Goal: Task Accomplishment & Management: Manage account settings

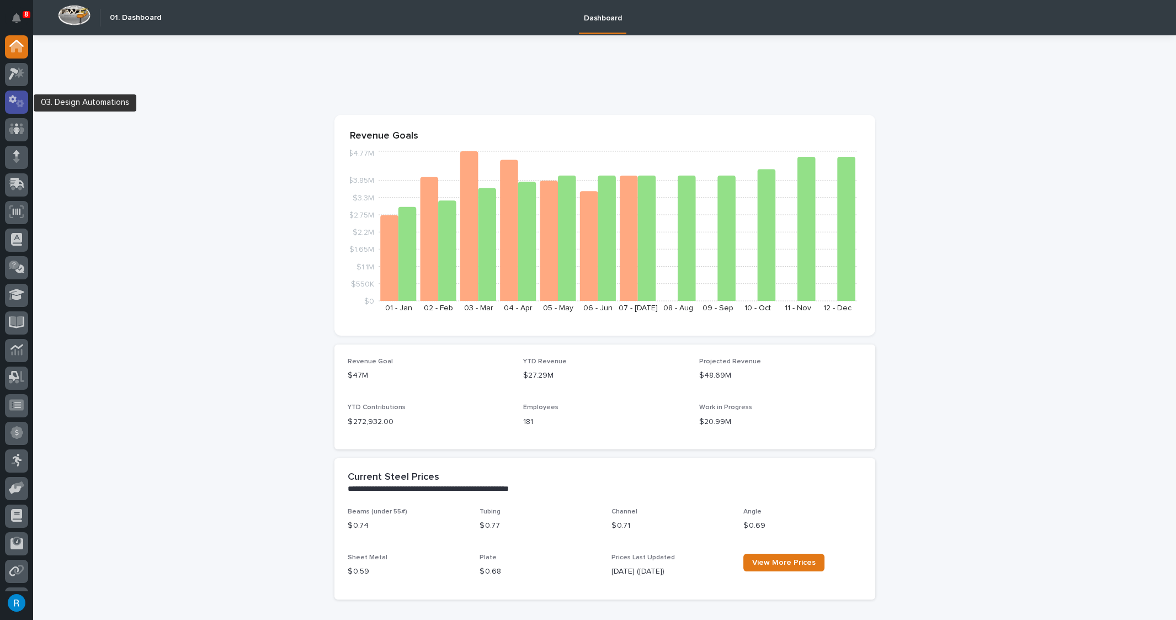
click at [13, 102] on icon at bounding box center [13, 99] width 8 height 8
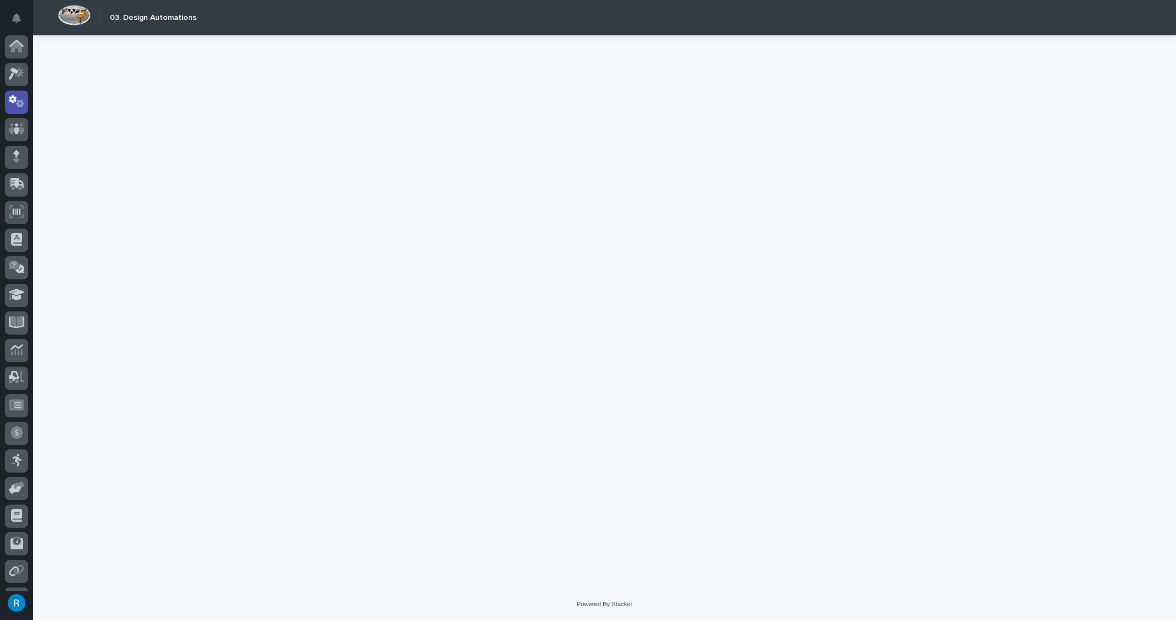
scroll to position [23, 0]
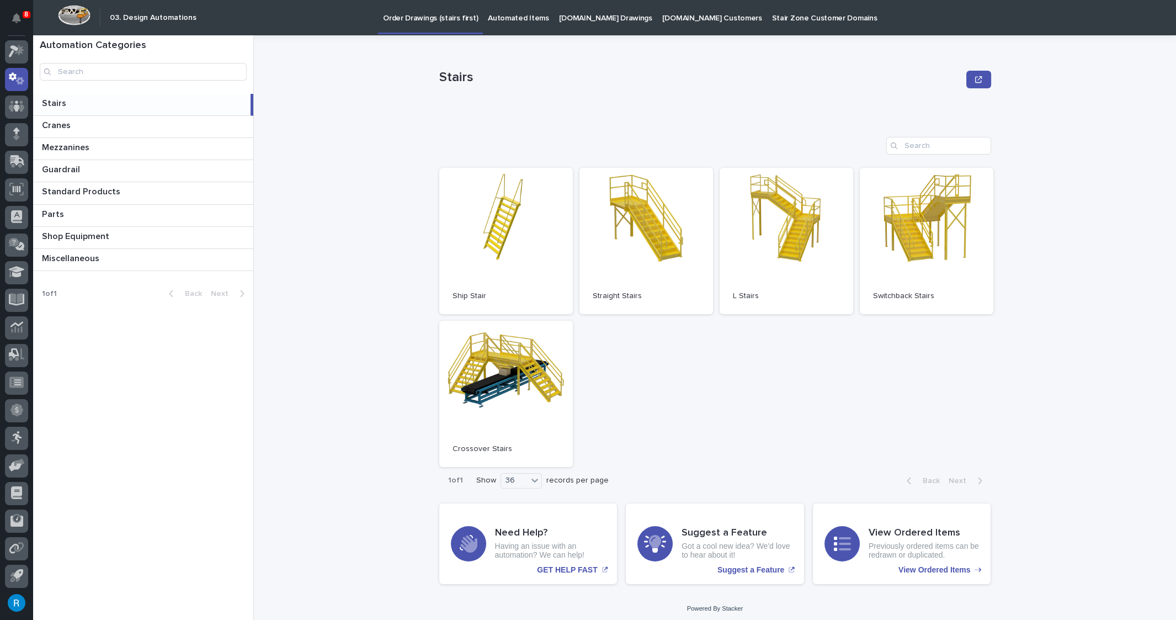
click at [574, 21] on p "StairZone.com Drawings" at bounding box center [605, 11] width 93 height 23
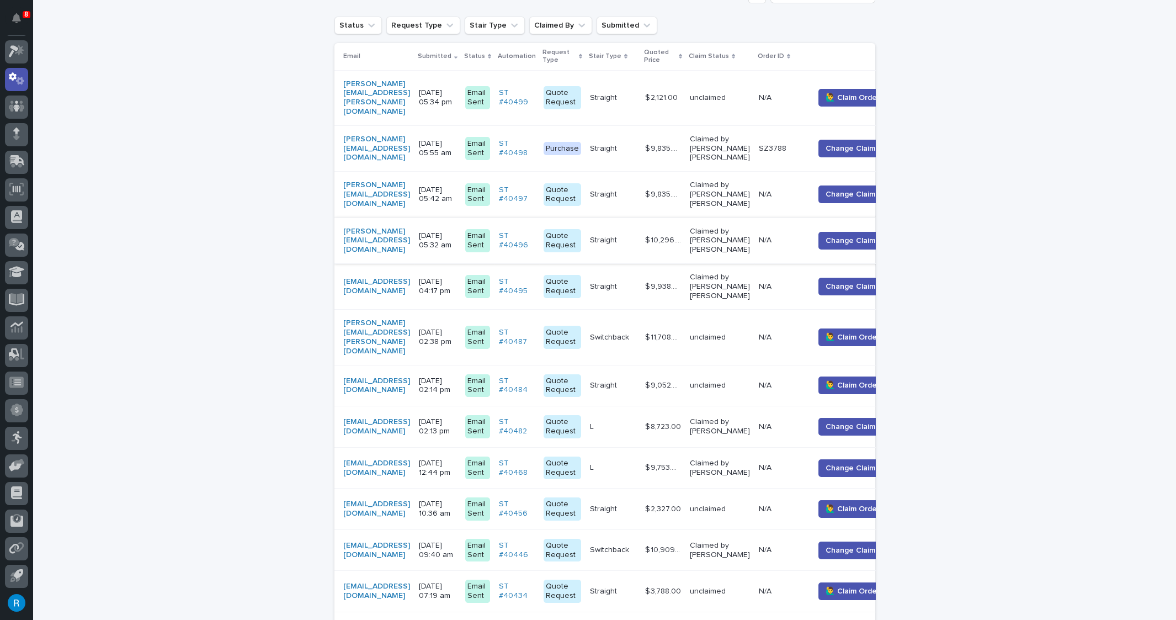
scroll to position [301, 0]
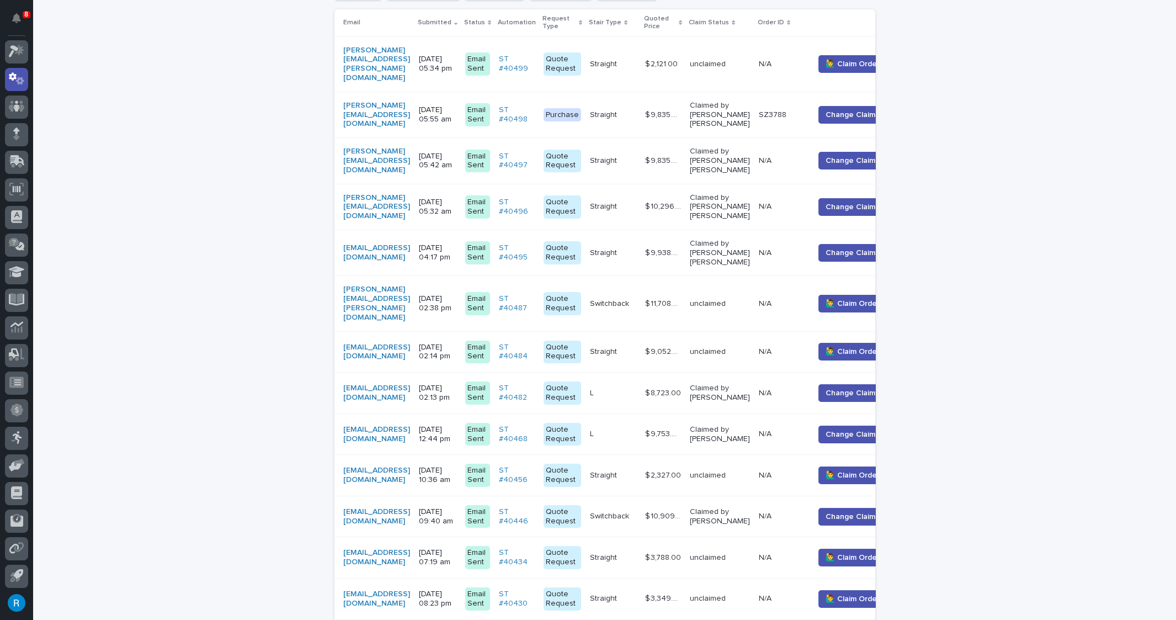
click at [415, 291] on td "andrew.halferty@viewrail.com" at bounding box center [375, 303] width 80 height 55
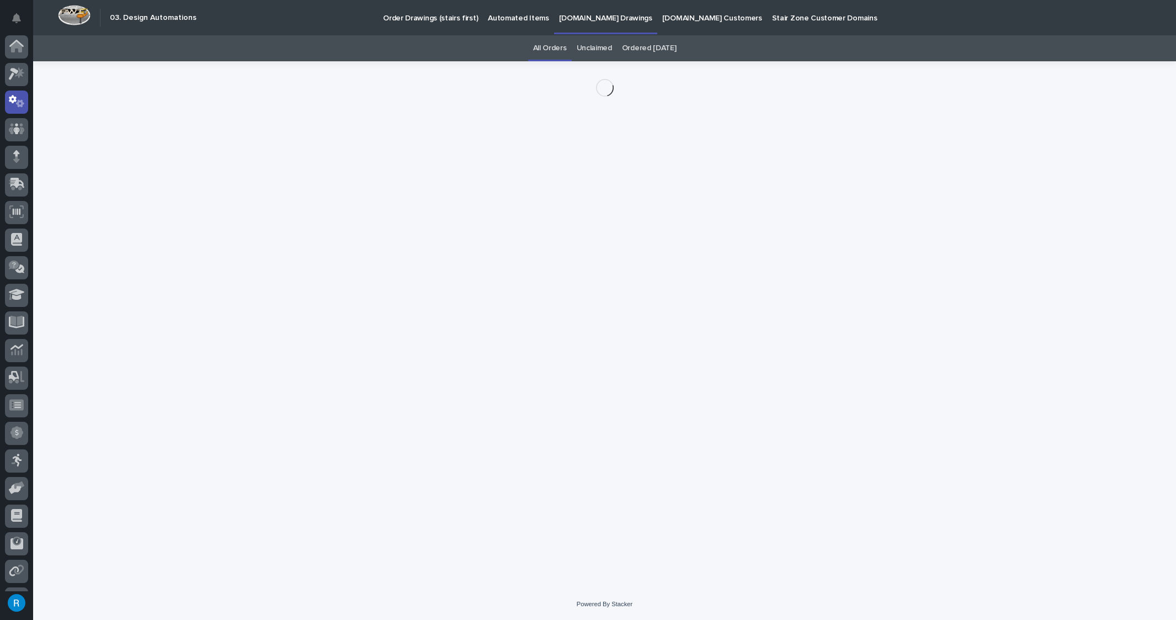
scroll to position [23, 0]
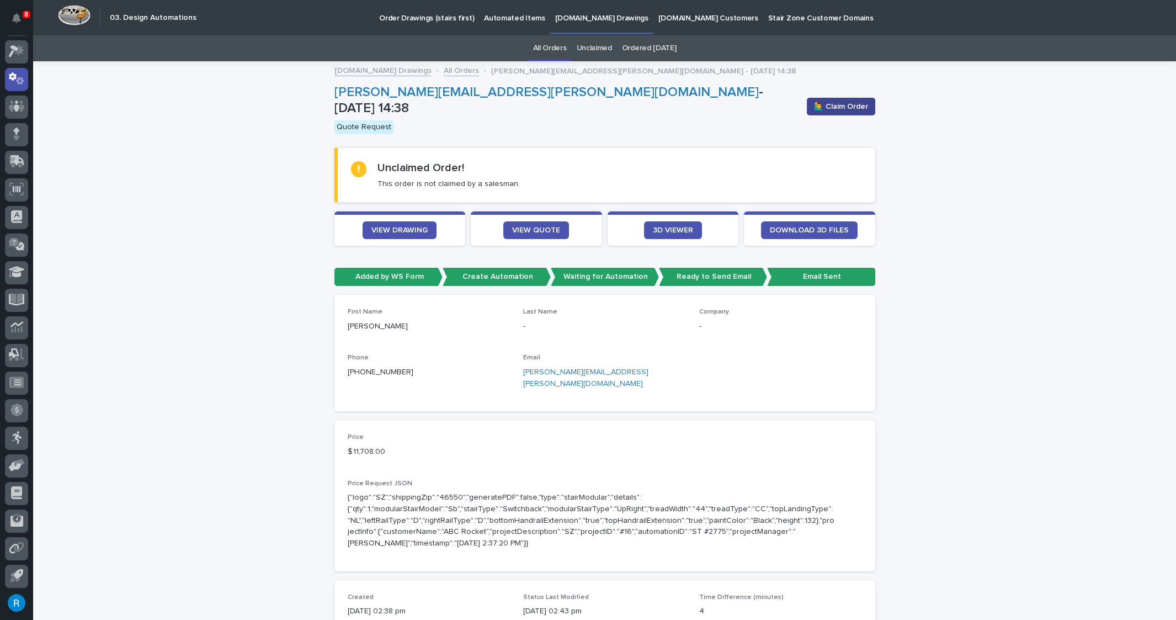
click at [837, 104] on span "🙋‍♂️ Claim Order" at bounding box center [841, 106] width 54 height 11
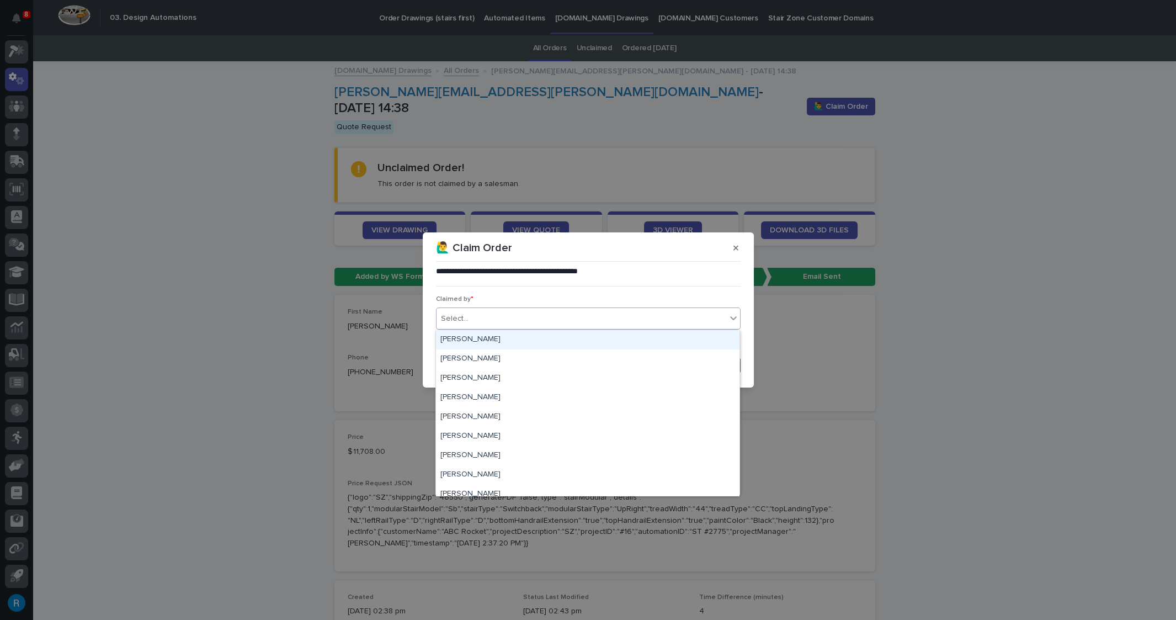
click at [481, 317] on div "Select..." at bounding box center [582, 319] width 290 height 18
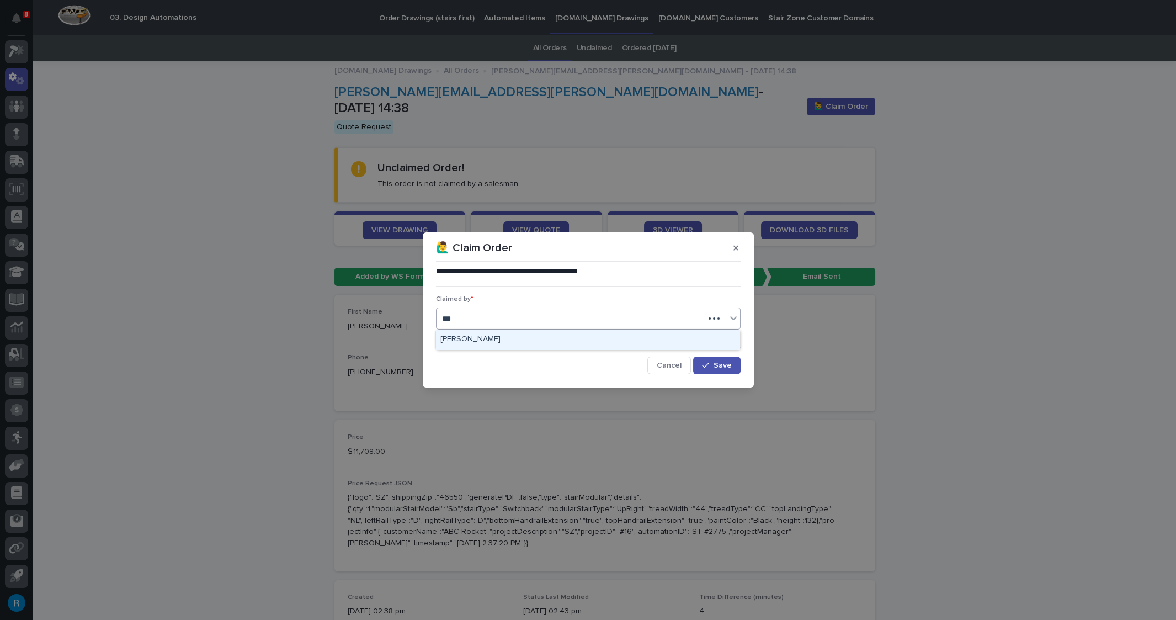
scroll to position [0, 0]
type input "*****"
click at [474, 340] on div "[PERSON_NAME]" at bounding box center [588, 339] width 304 height 19
click at [716, 367] on span "Save" at bounding box center [723, 366] width 18 height 8
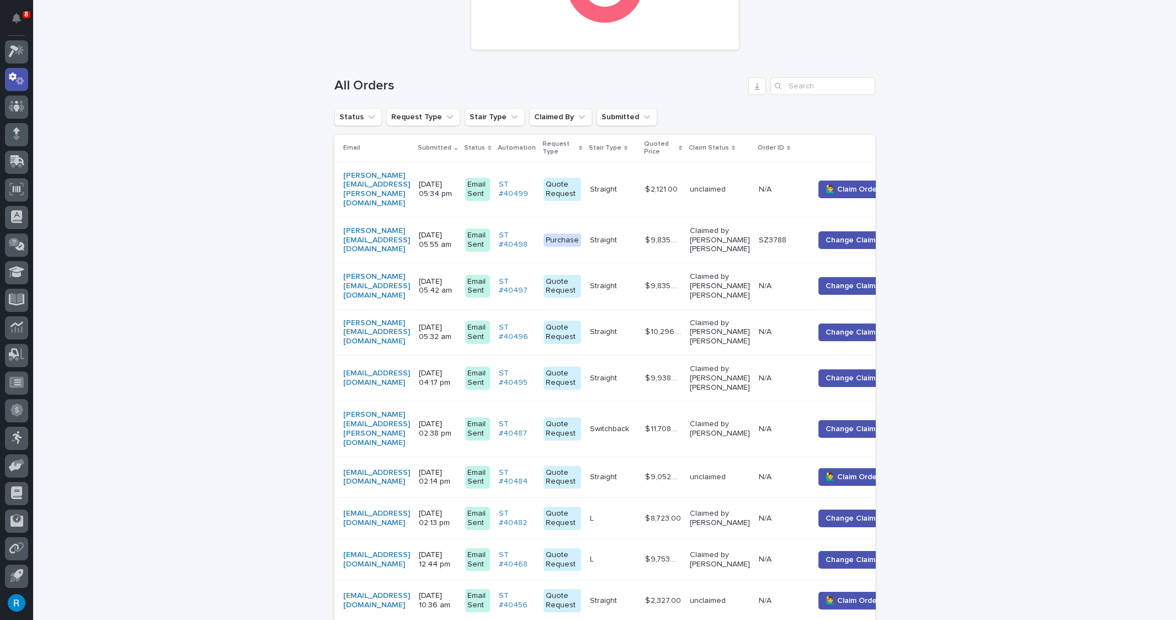
scroll to position [185, 0]
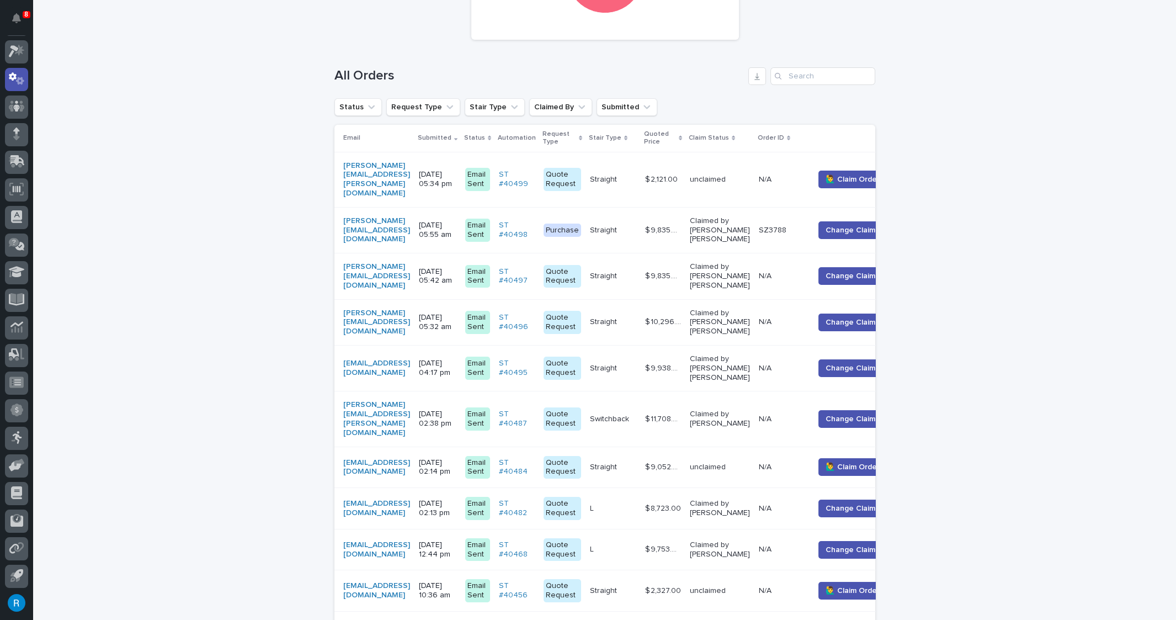
click at [410, 458] on div "mmerk@merkdesignwi.com" at bounding box center [376, 467] width 67 height 19
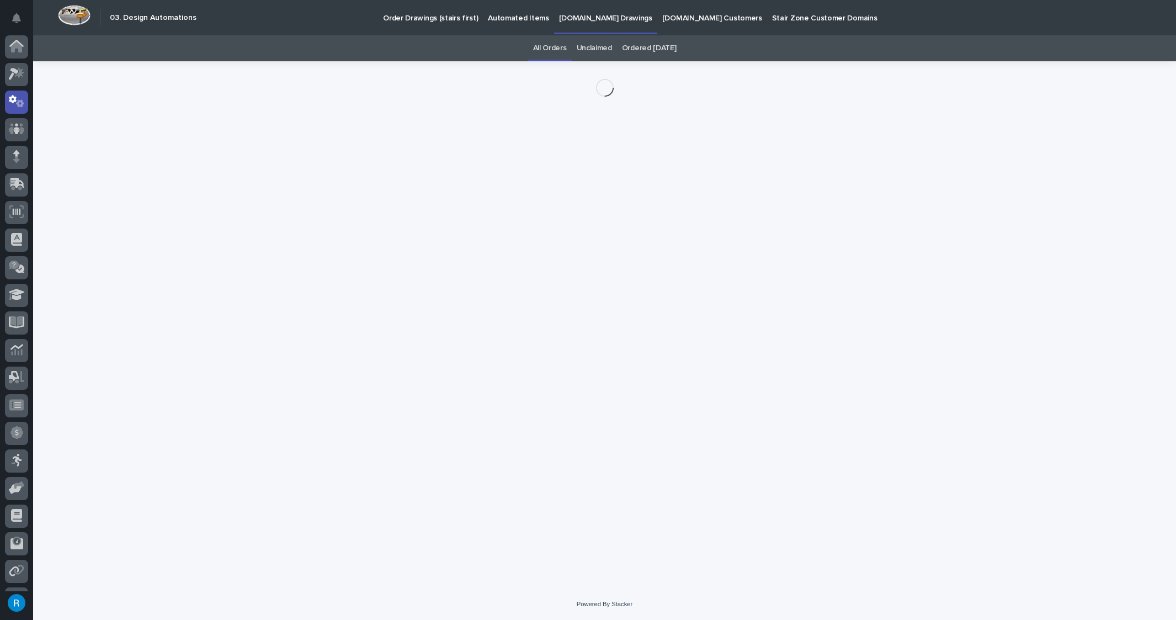
scroll to position [23, 0]
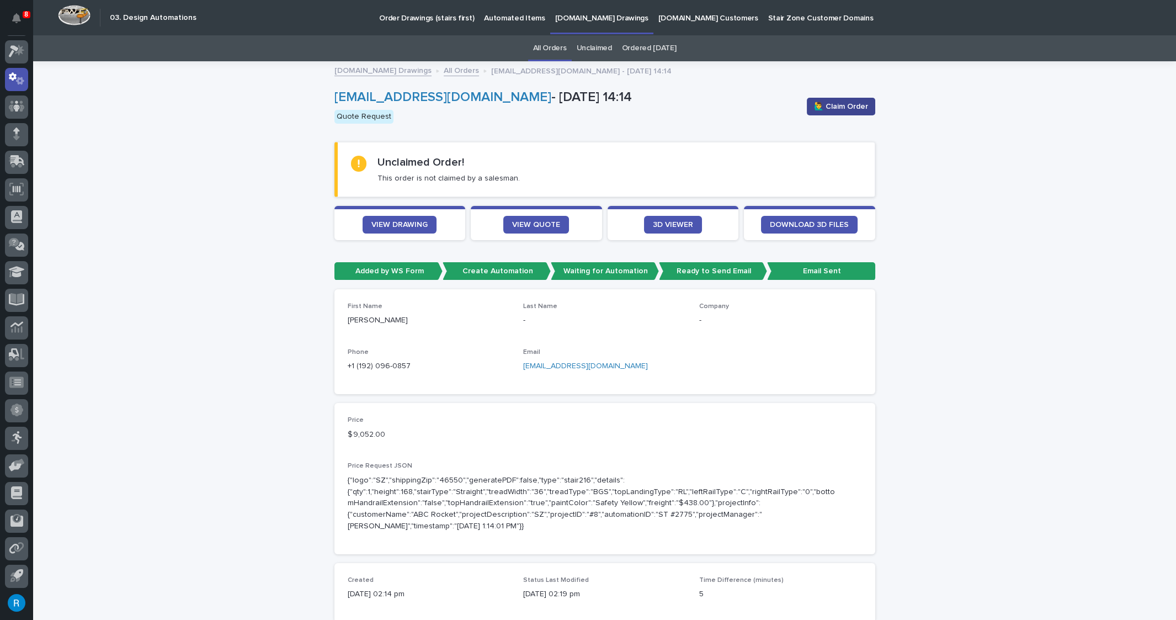
click at [844, 107] on span "🙋‍♂️ Claim Order" at bounding box center [841, 106] width 54 height 11
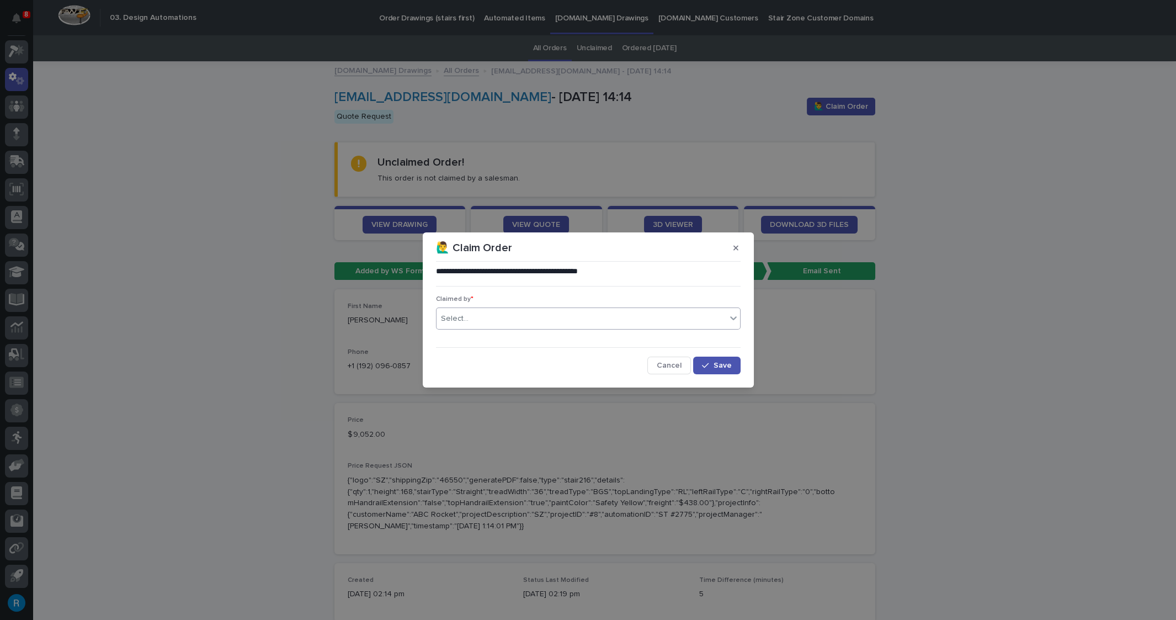
click at [458, 314] on div "Select..." at bounding box center [455, 319] width 28 height 12
type input "*****"
click at [725, 364] on span "Save" at bounding box center [723, 366] width 18 height 8
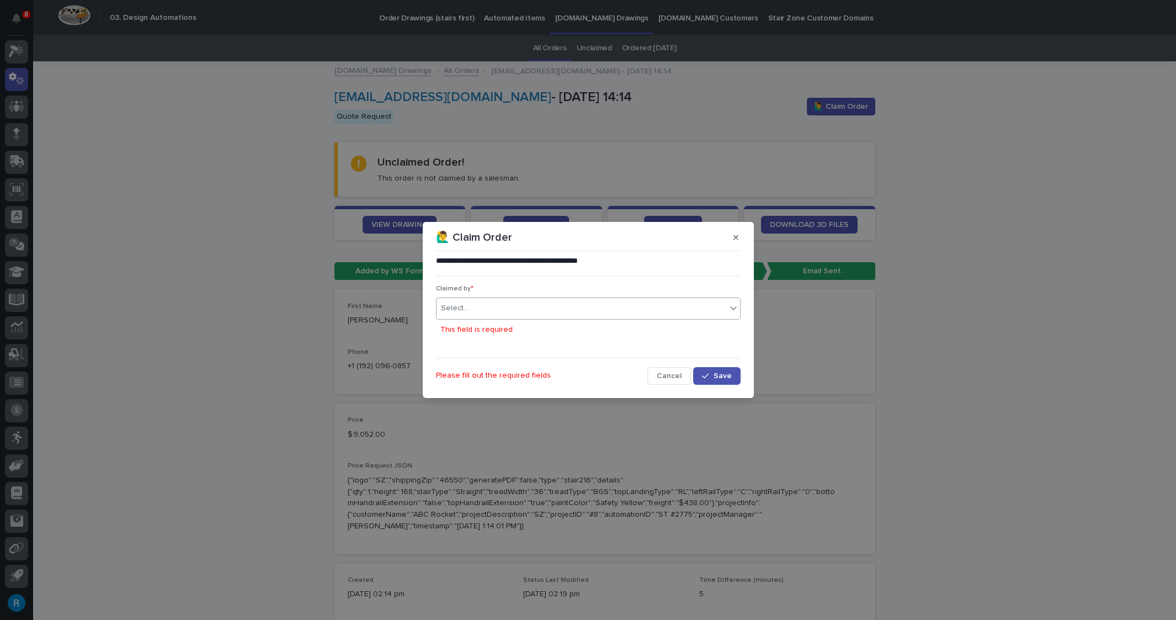
click at [475, 306] on div "Select..." at bounding box center [582, 308] width 290 height 18
type input "*****"
click at [471, 326] on div "[PERSON_NAME]" at bounding box center [588, 329] width 304 height 19
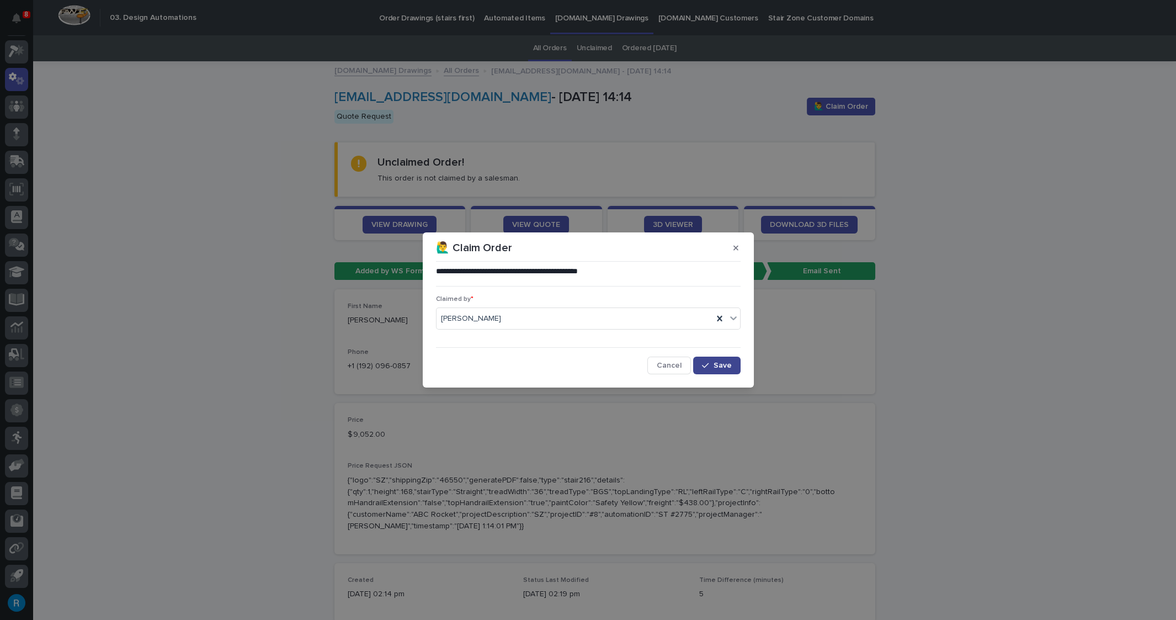
click at [722, 365] on span "Save" at bounding box center [723, 366] width 18 height 8
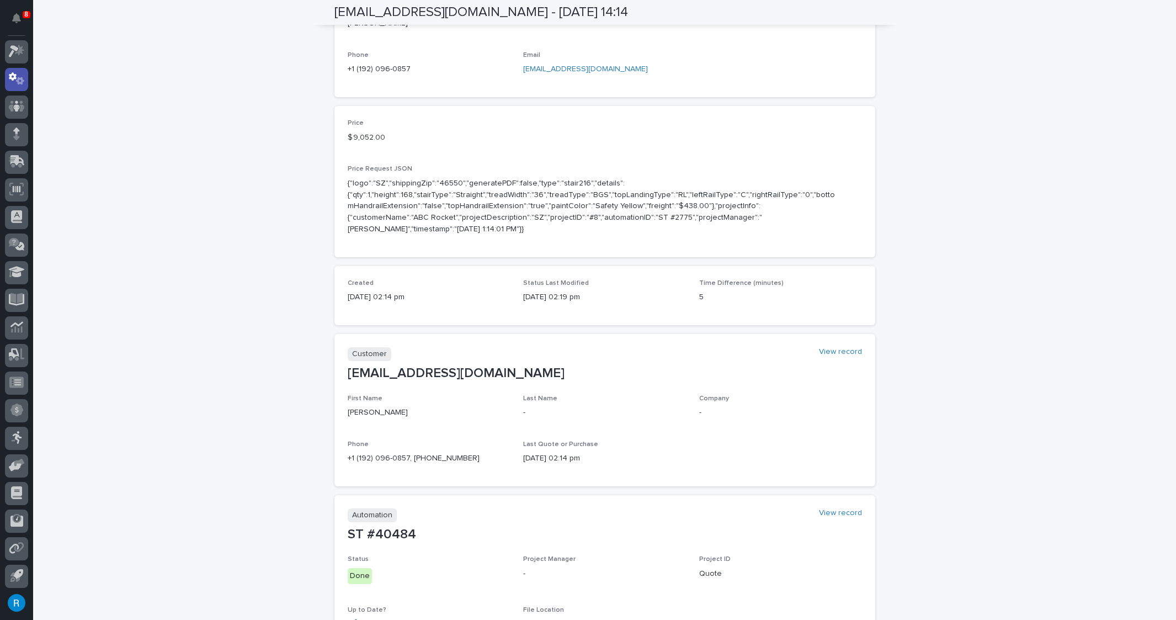
scroll to position [351, 0]
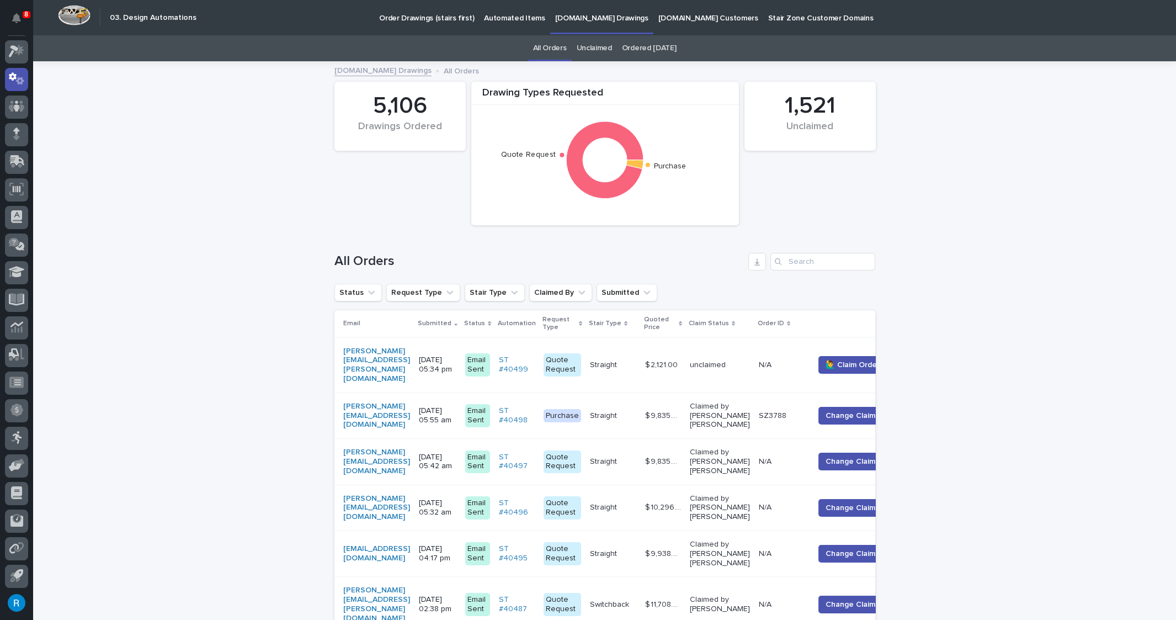
click at [410, 364] on div "justin.e.singer@gmail.com" at bounding box center [376, 365] width 67 height 46
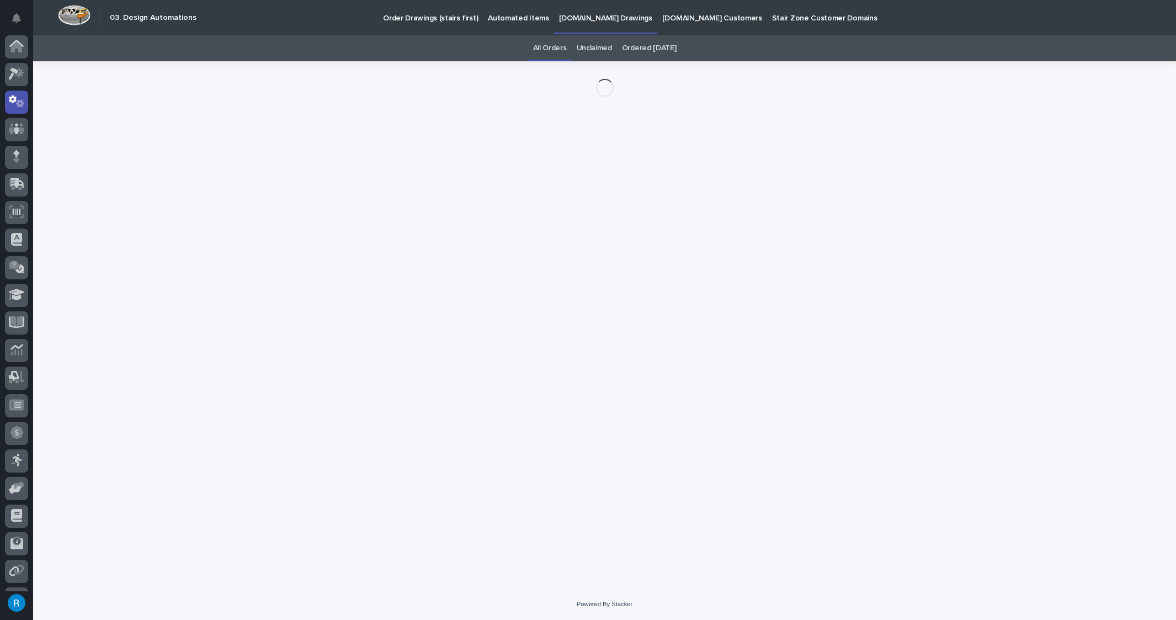
scroll to position [23, 0]
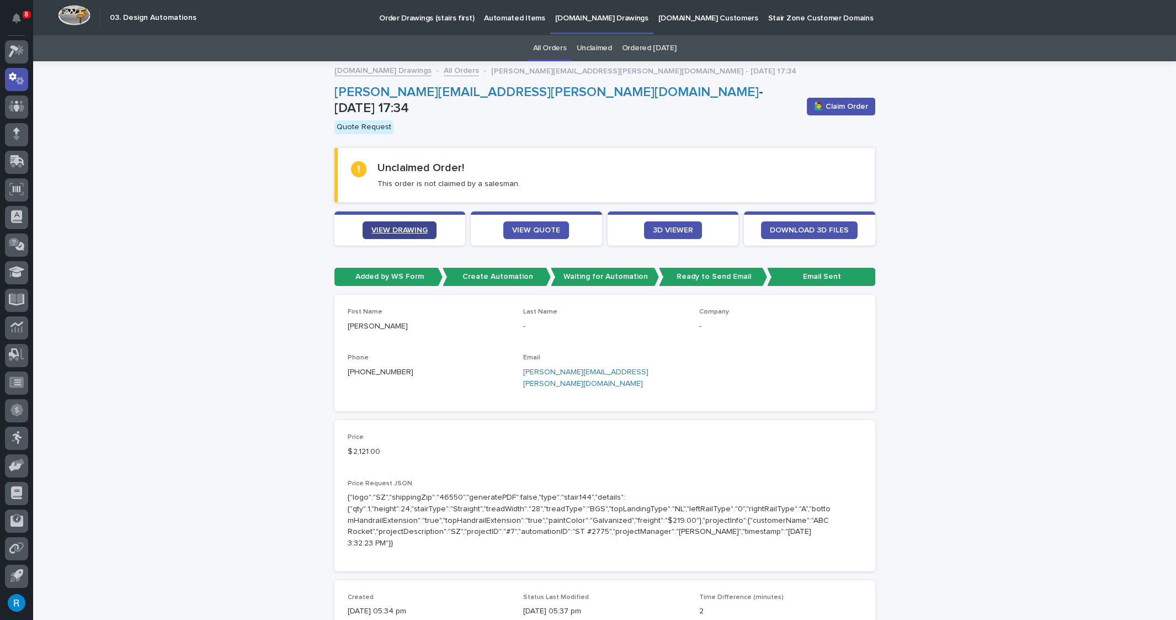
click at [395, 227] on link "VIEW DRAWING" at bounding box center [400, 230] width 74 height 18
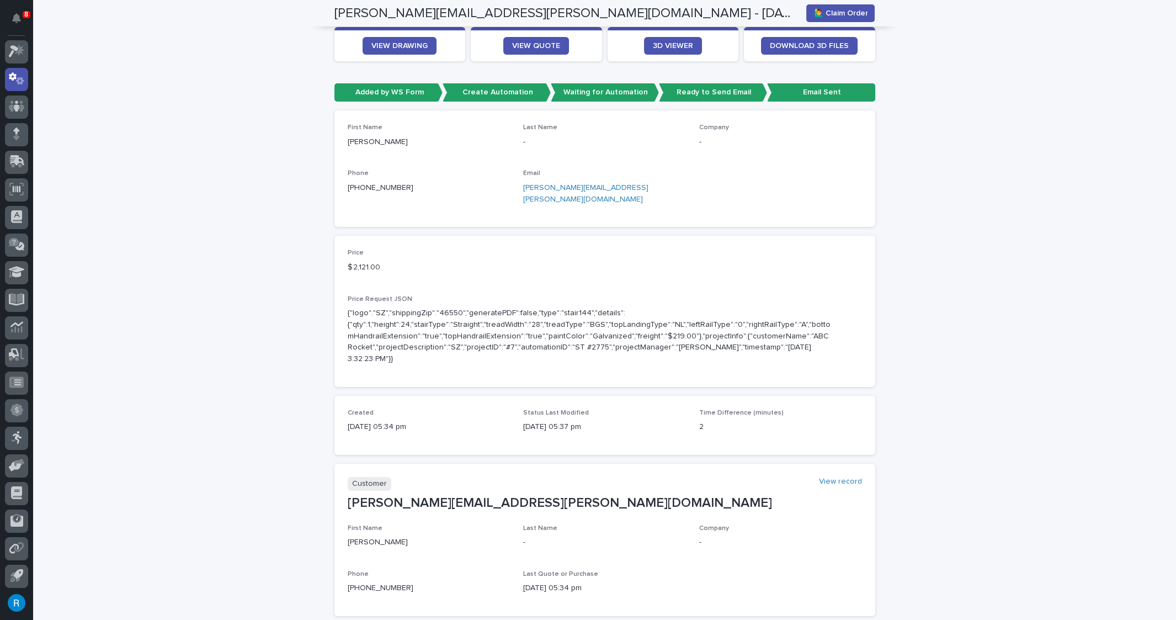
scroll to position [0, 0]
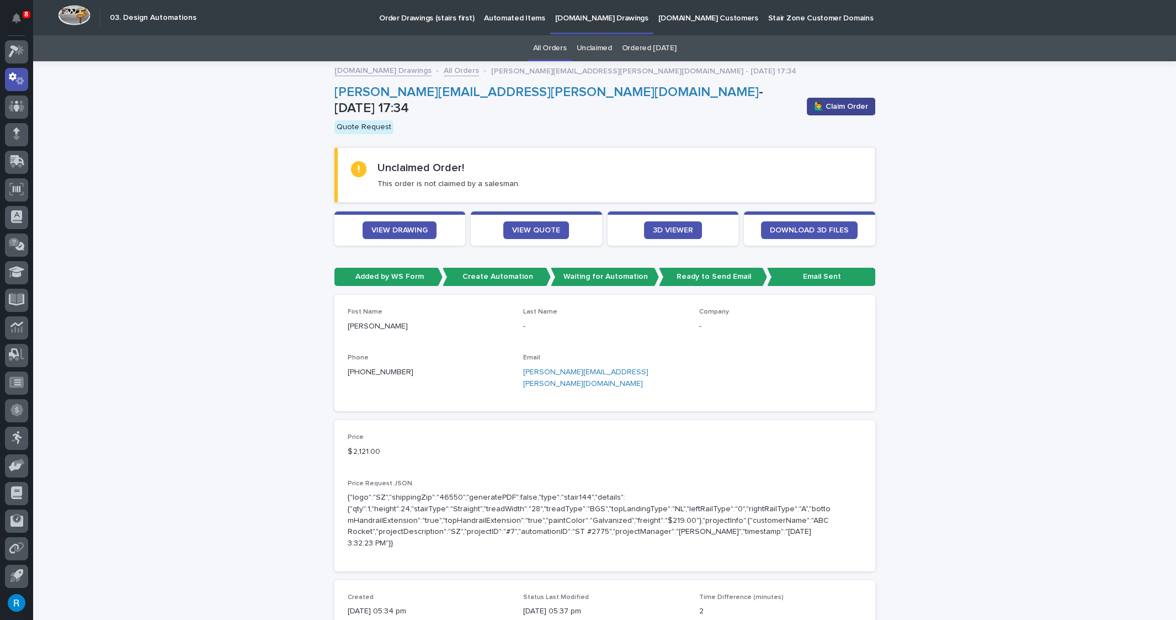
click at [848, 107] on span "🙋‍♂️ Claim Order" at bounding box center [841, 106] width 54 height 11
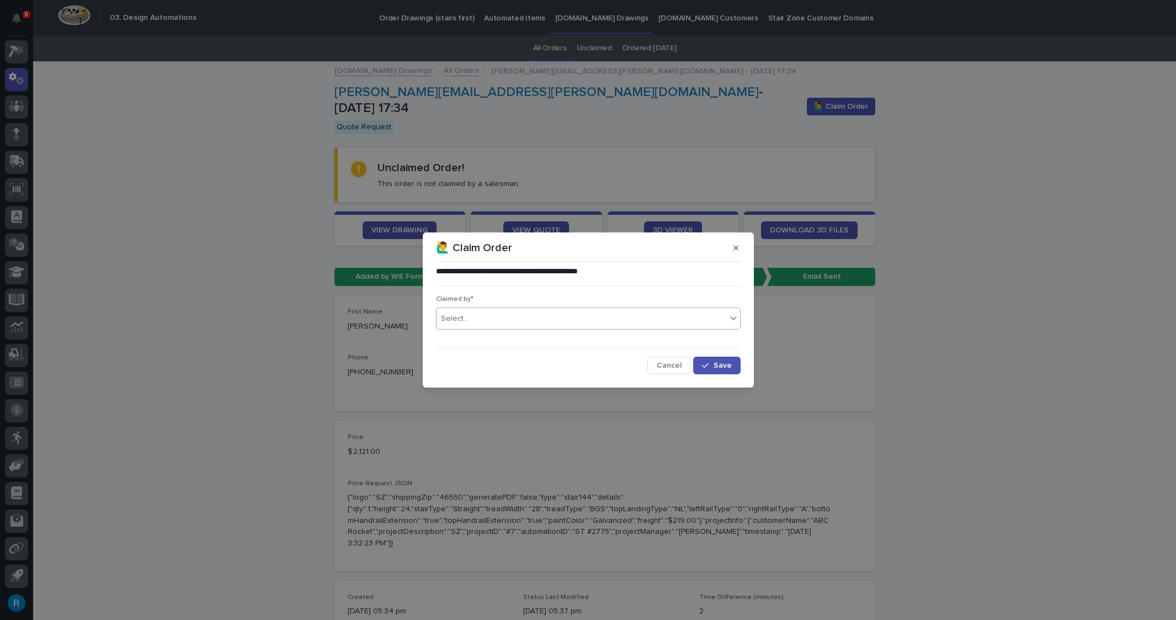
click at [466, 316] on div "Select..." at bounding box center [455, 319] width 28 height 12
type input "*****"
click at [476, 338] on div "[PERSON_NAME]" at bounding box center [588, 339] width 304 height 19
click at [719, 366] on span "Save" at bounding box center [723, 366] width 18 height 8
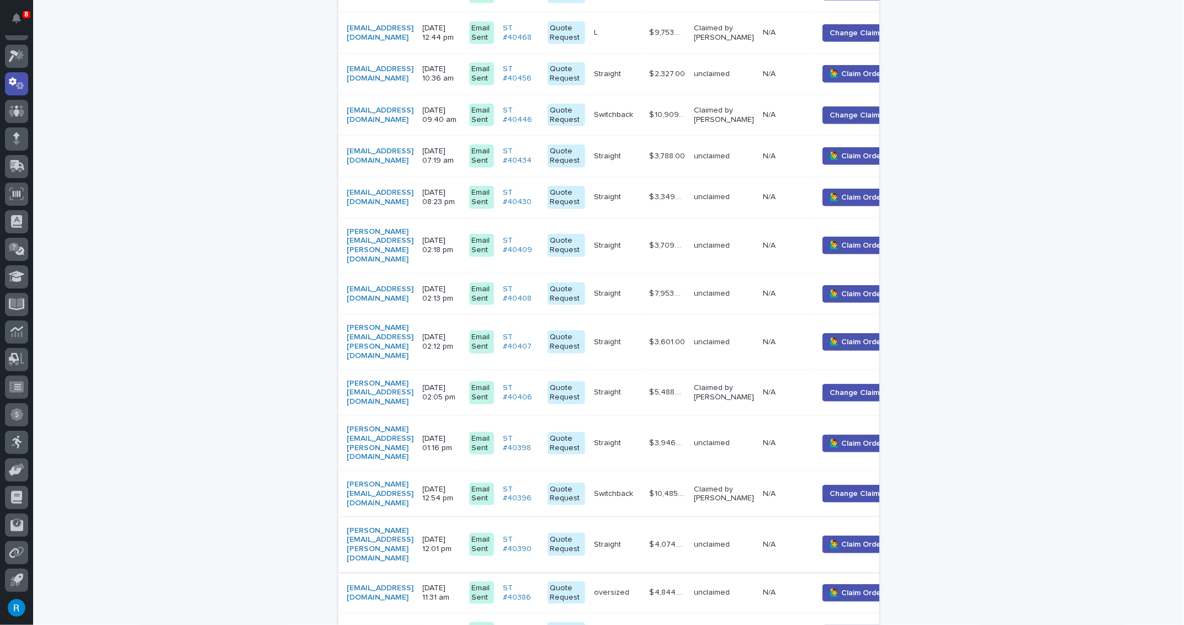
scroll to position [687, 0]
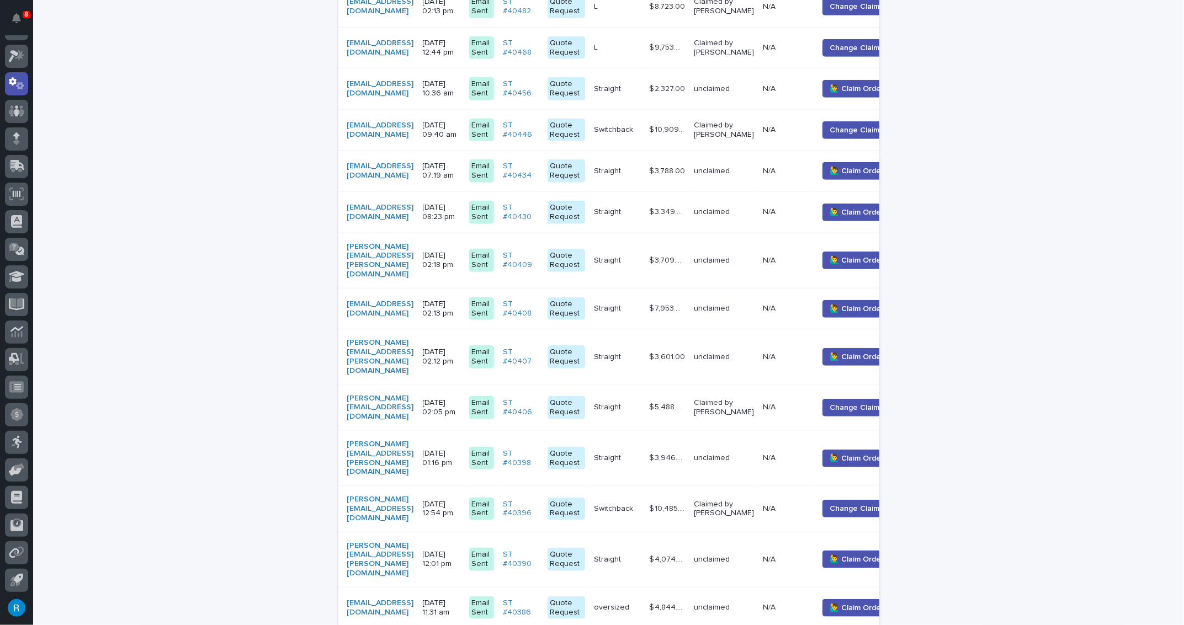
click at [414, 541] on div "david.caplan@elevationscu.com" at bounding box center [380, 559] width 67 height 37
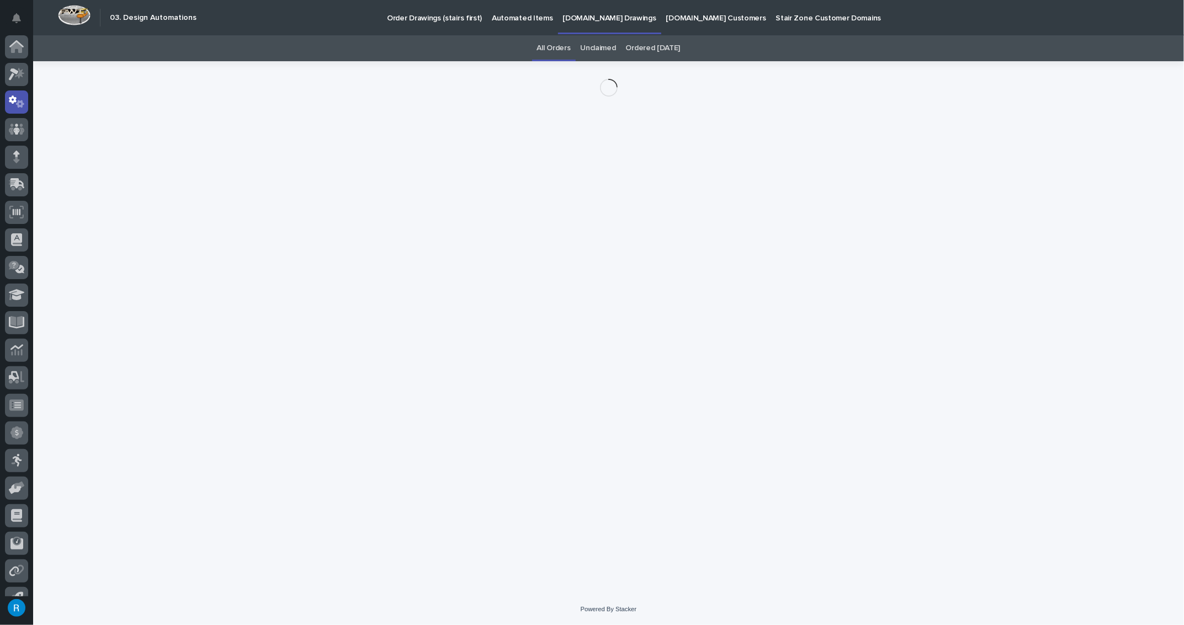
scroll to position [18, 0]
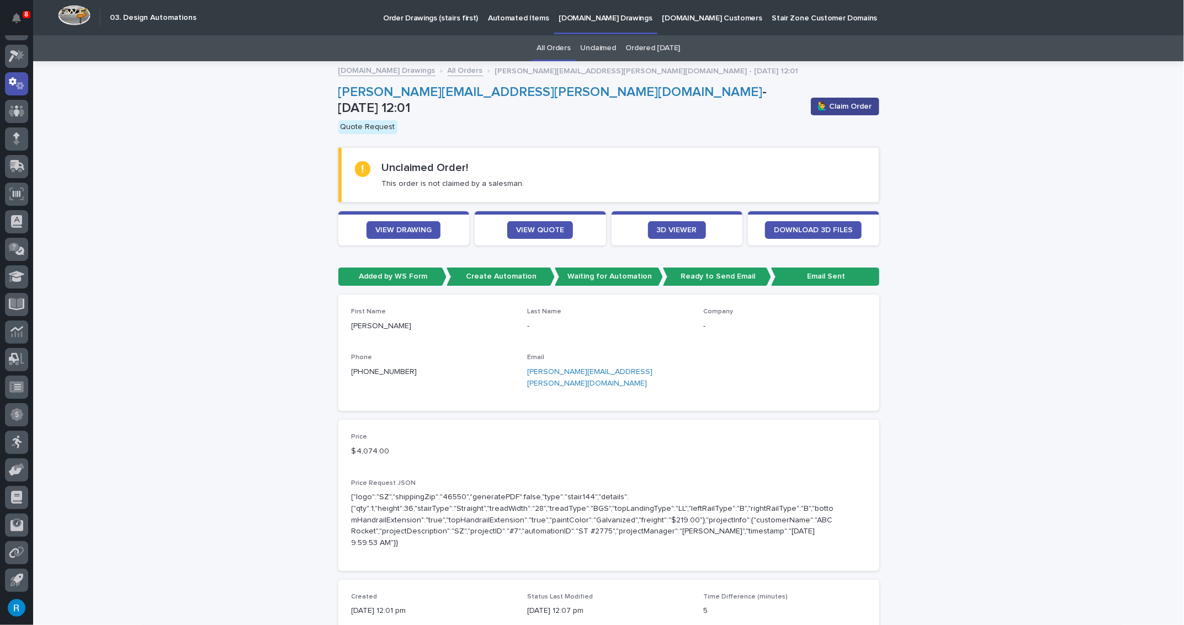
click at [849, 107] on span "🙋‍♂️ Claim Order" at bounding box center [845, 106] width 54 height 11
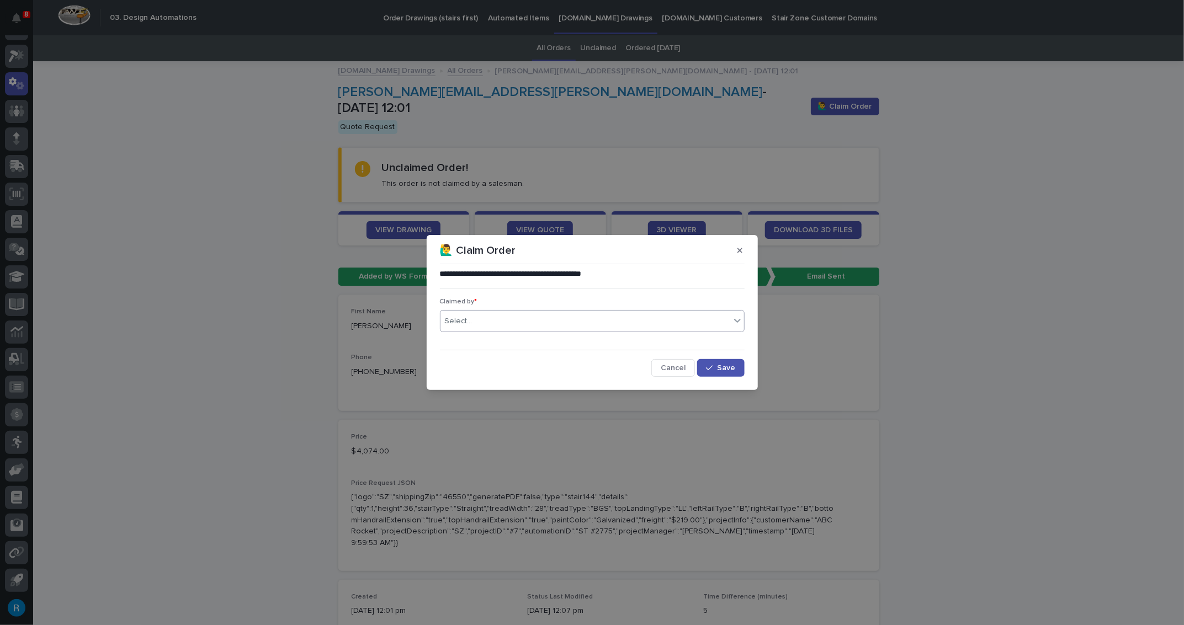
click at [455, 325] on div "Select..." at bounding box center [459, 322] width 28 height 12
type input "*****"
click at [474, 336] on div "[PERSON_NAME]" at bounding box center [592, 342] width 304 height 19
click at [723, 367] on span "Save" at bounding box center [727, 368] width 18 height 8
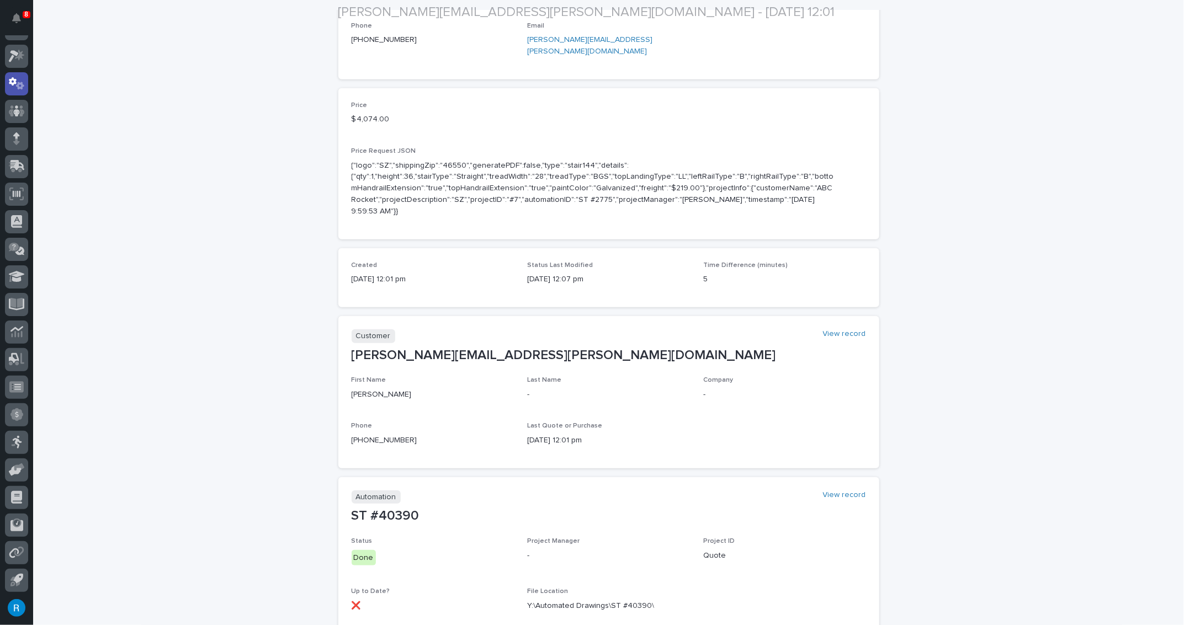
scroll to position [351, 0]
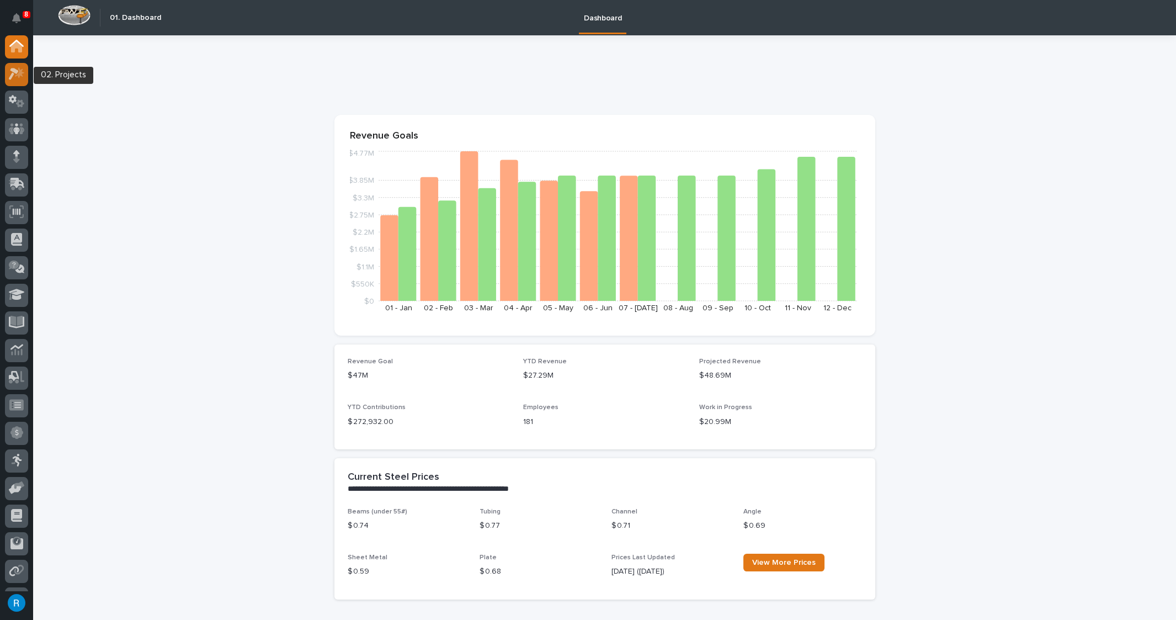
click at [17, 69] on icon at bounding box center [17, 73] width 16 height 13
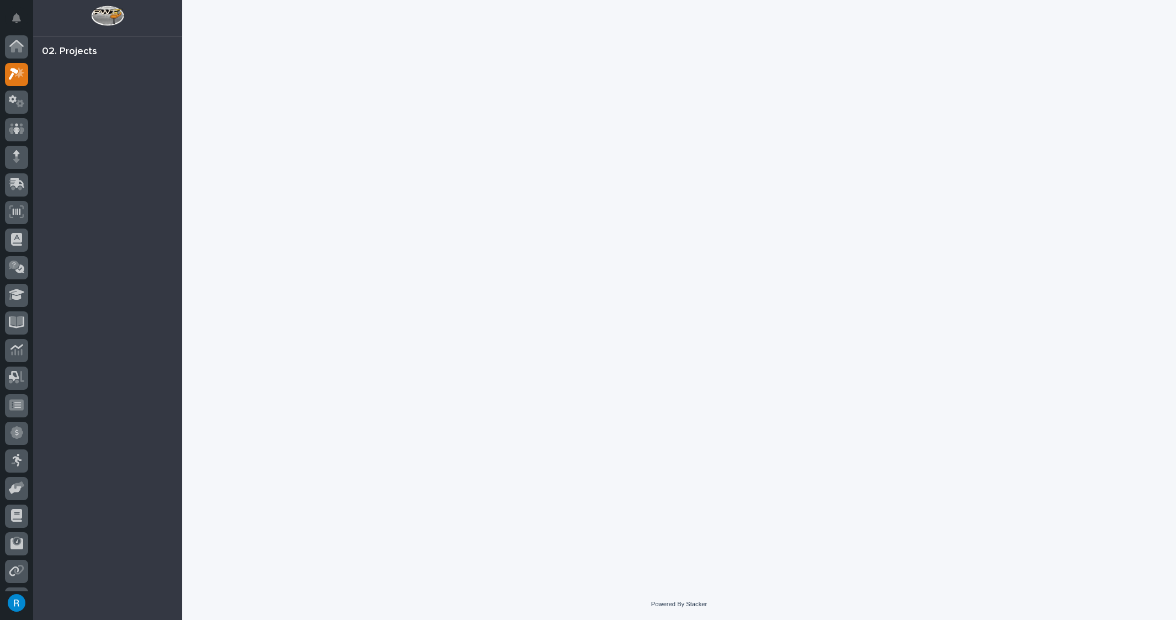
scroll to position [23, 0]
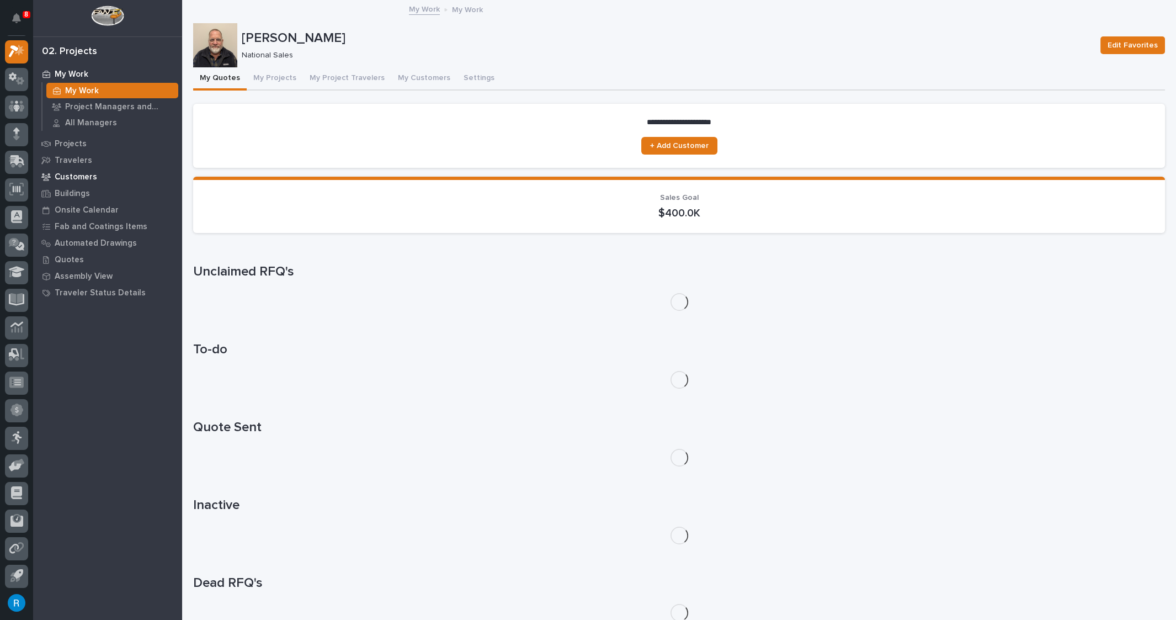
click at [81, 178] on p "Customers" at bounding box center [76, 177] width 43 height 10
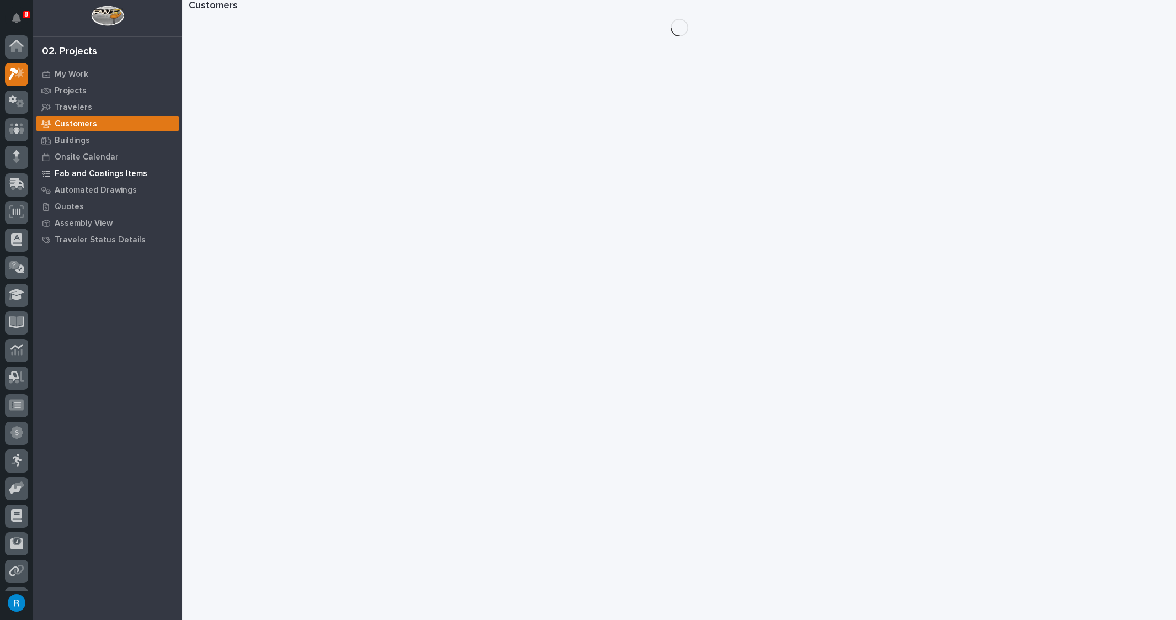
scroll to position [23, 0]
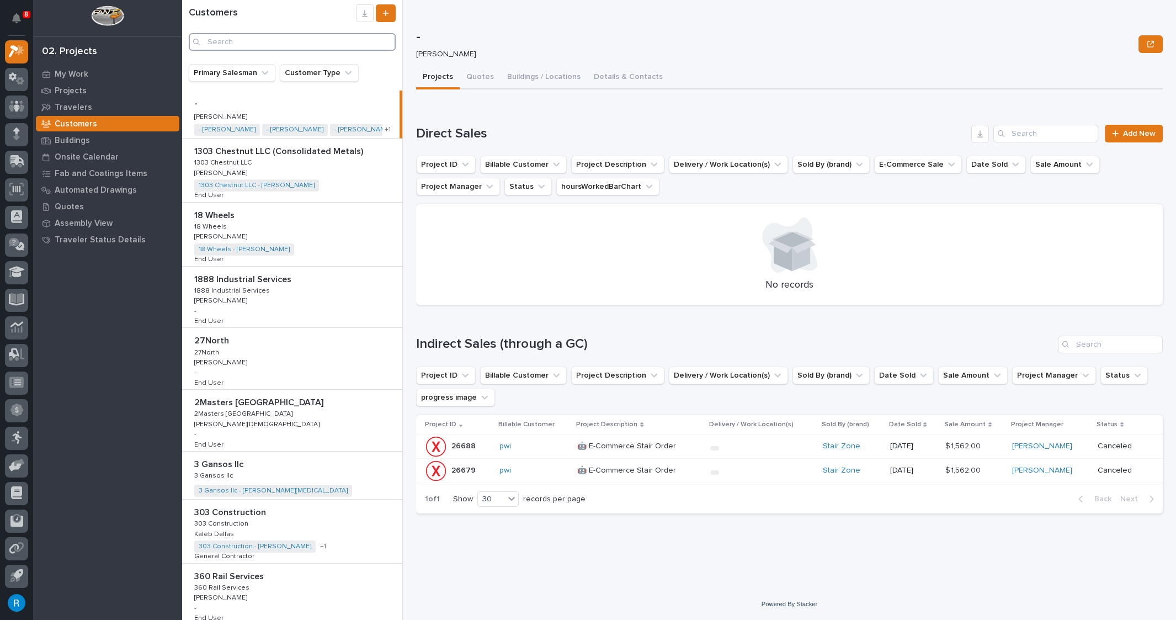
click at [224, 43] on input "Search" at bounding box center [292, 42] width 207 height 18
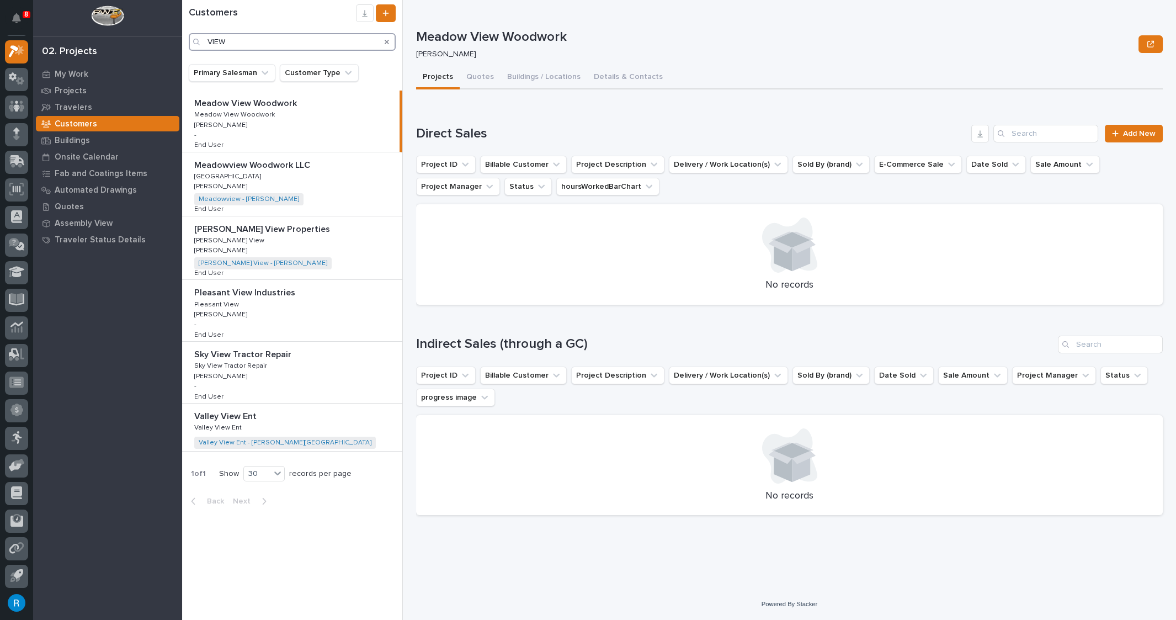
drag, startPoint x: 229, startPoint y: 42, endPoint x: 136, endPoint y: 33, distance: 93.8
click at [182, 33] on div "8 My Settings Log Out 02. Projects My Work Projects Travelers Customers Buildin…" at bounding box center [679, 310] width 994 height 620
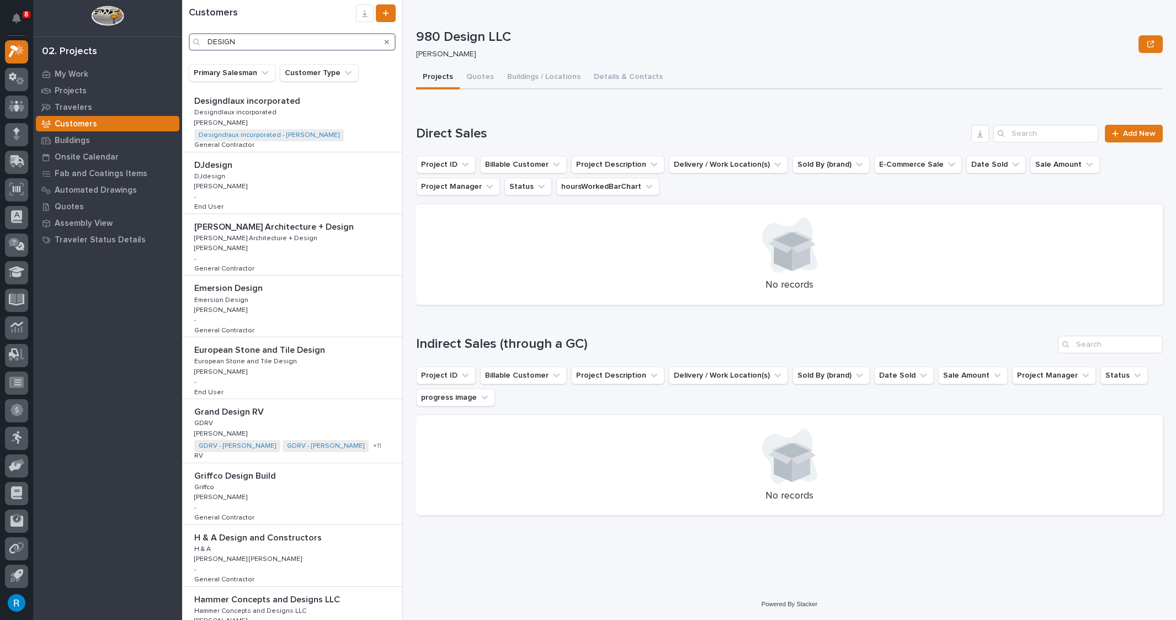
scroll to position [1054, 0]
type input "DESIGN"
